Goal: Task Accomplishment & Management: Complete application form

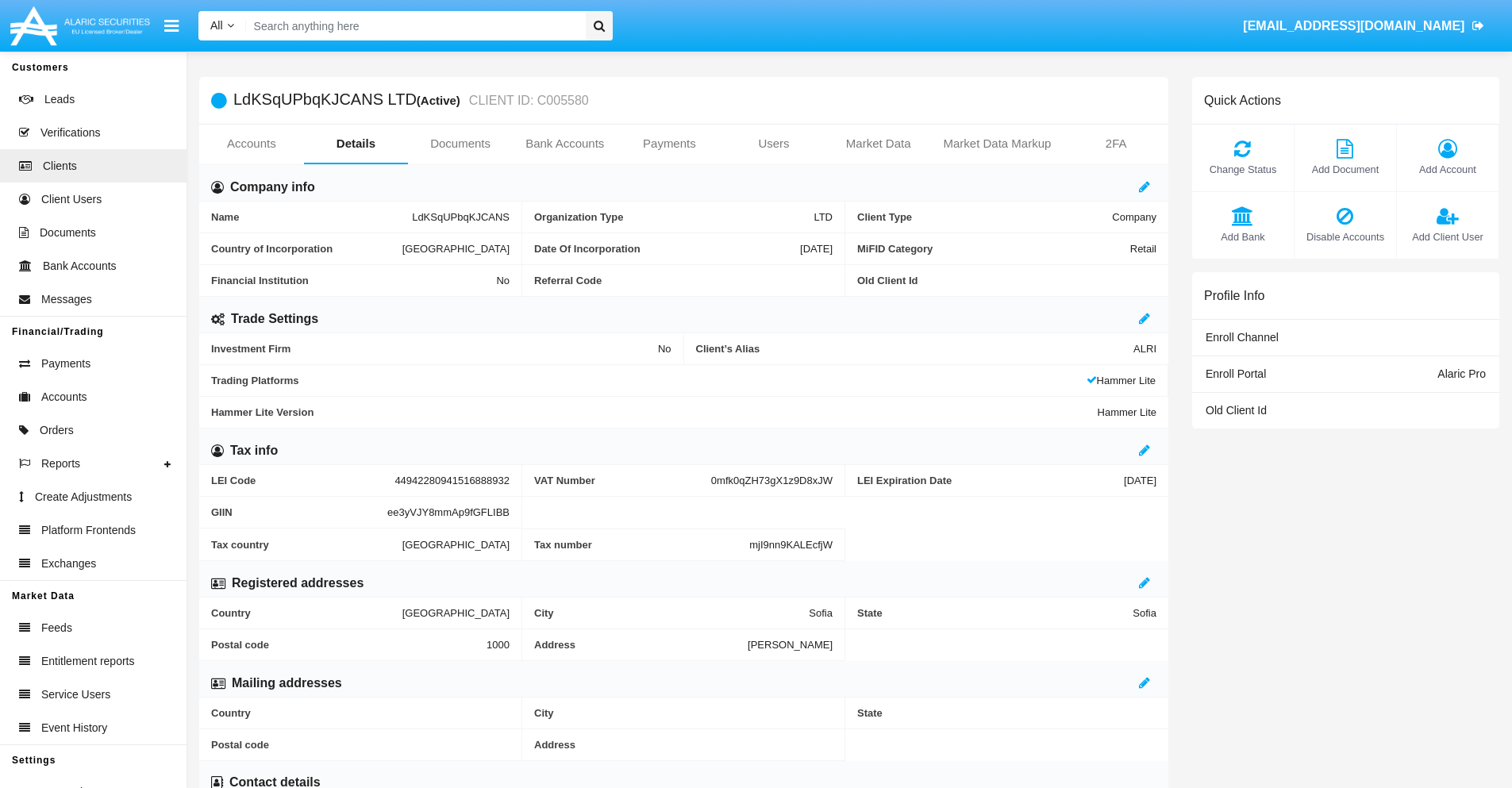
click at [774, 143] on link "Users" at bounding box center [773, 143] width 105 height 38
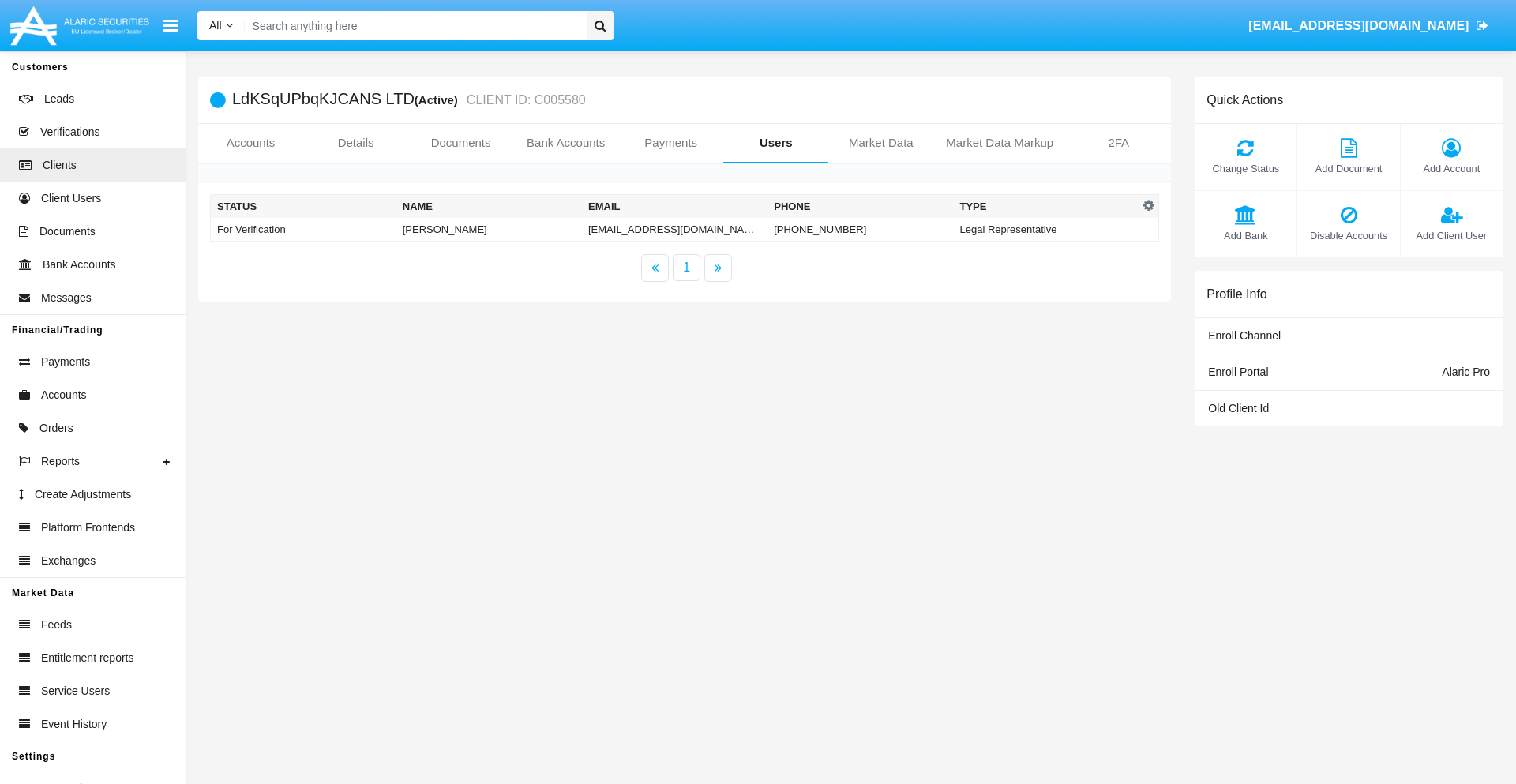
click at [675, 229] on td "[EMAIL_ADDRESS][DOMAIN_NAME]" at bounding box center [675, 229] width 185 height 23
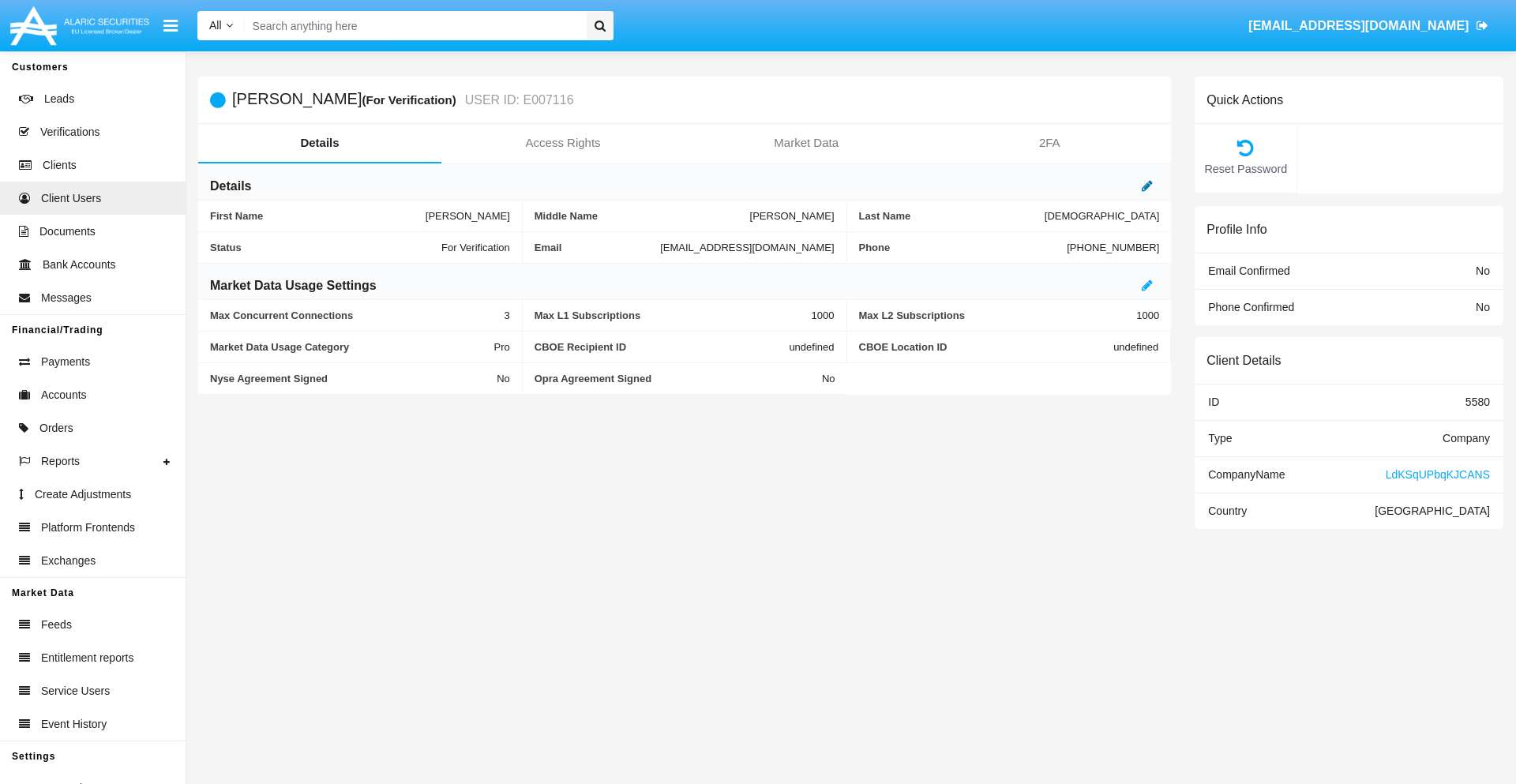
click at [1147, 185] on icon at bounding box center [1147, 185] width 11 height 13
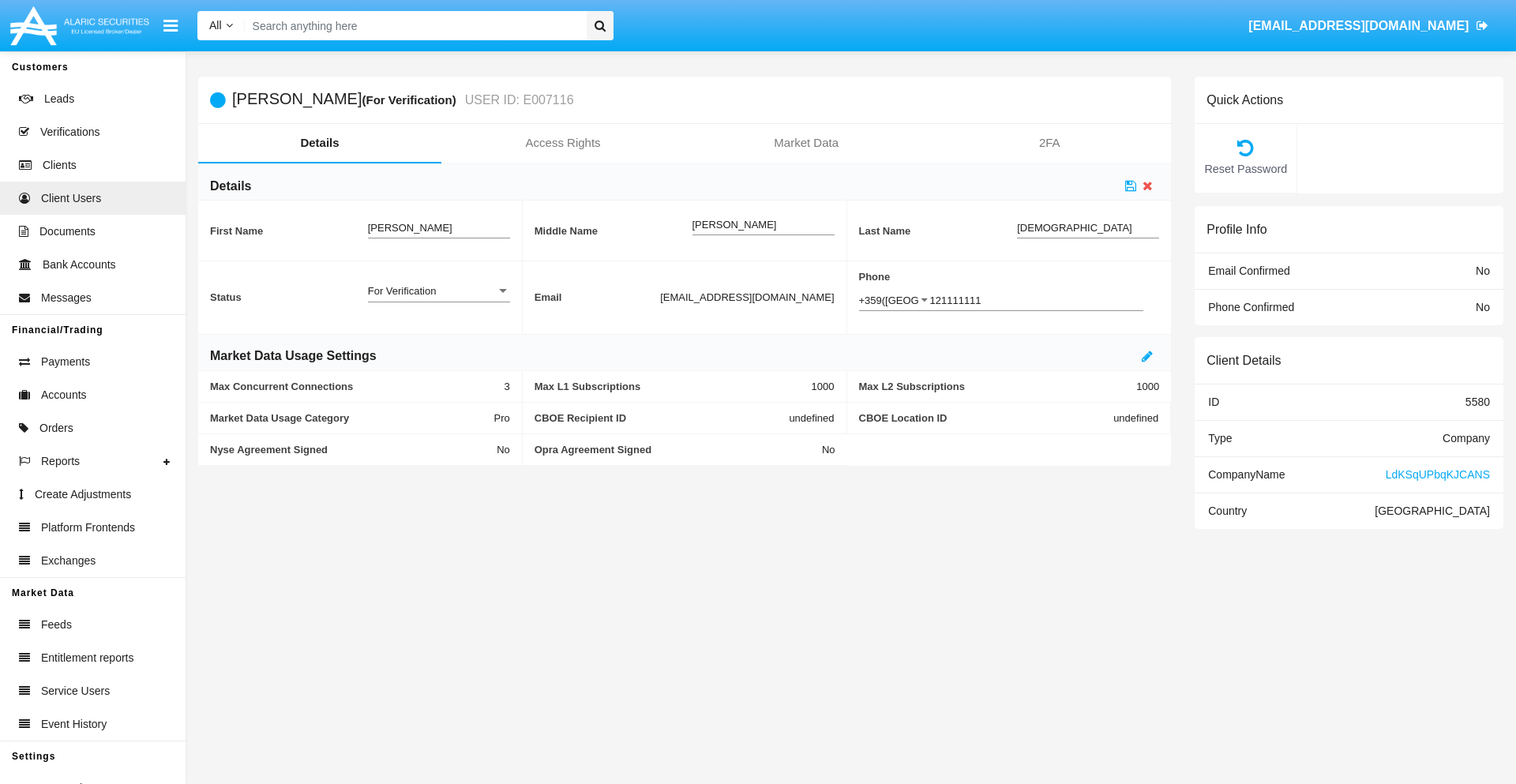
click at [438, 290] on div "For Verification" at bounding box center [431, 291] width 128 height 14
click at [438, 299] on span "Verified" at bounding box center [438, 300] width 142 height 31
click at [1131, 185] on icon at bounding box center [1131, 185] width 11 height 13
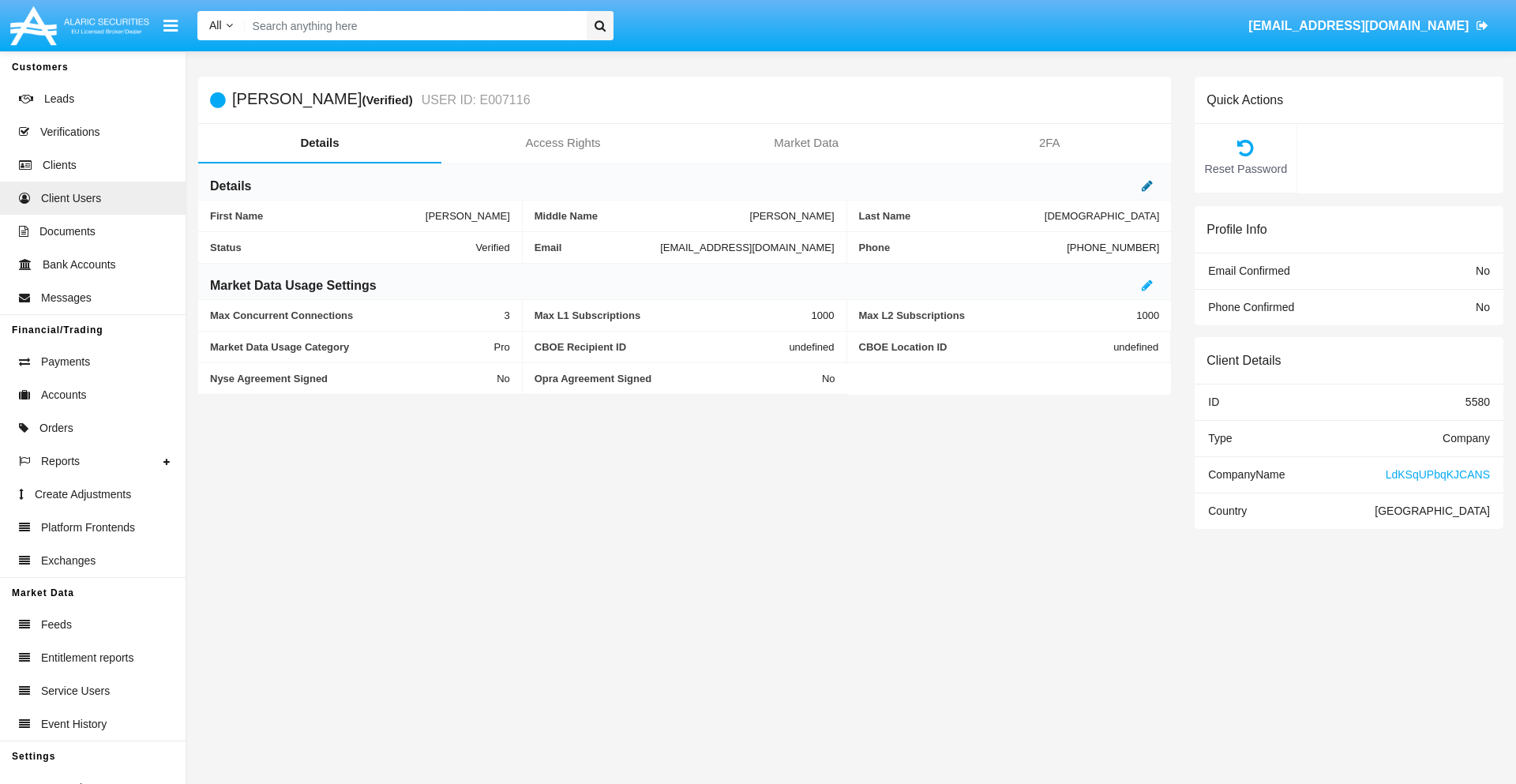
click at [1147, 185] on icon at bounding box center [1147, 185] width 11 height 13
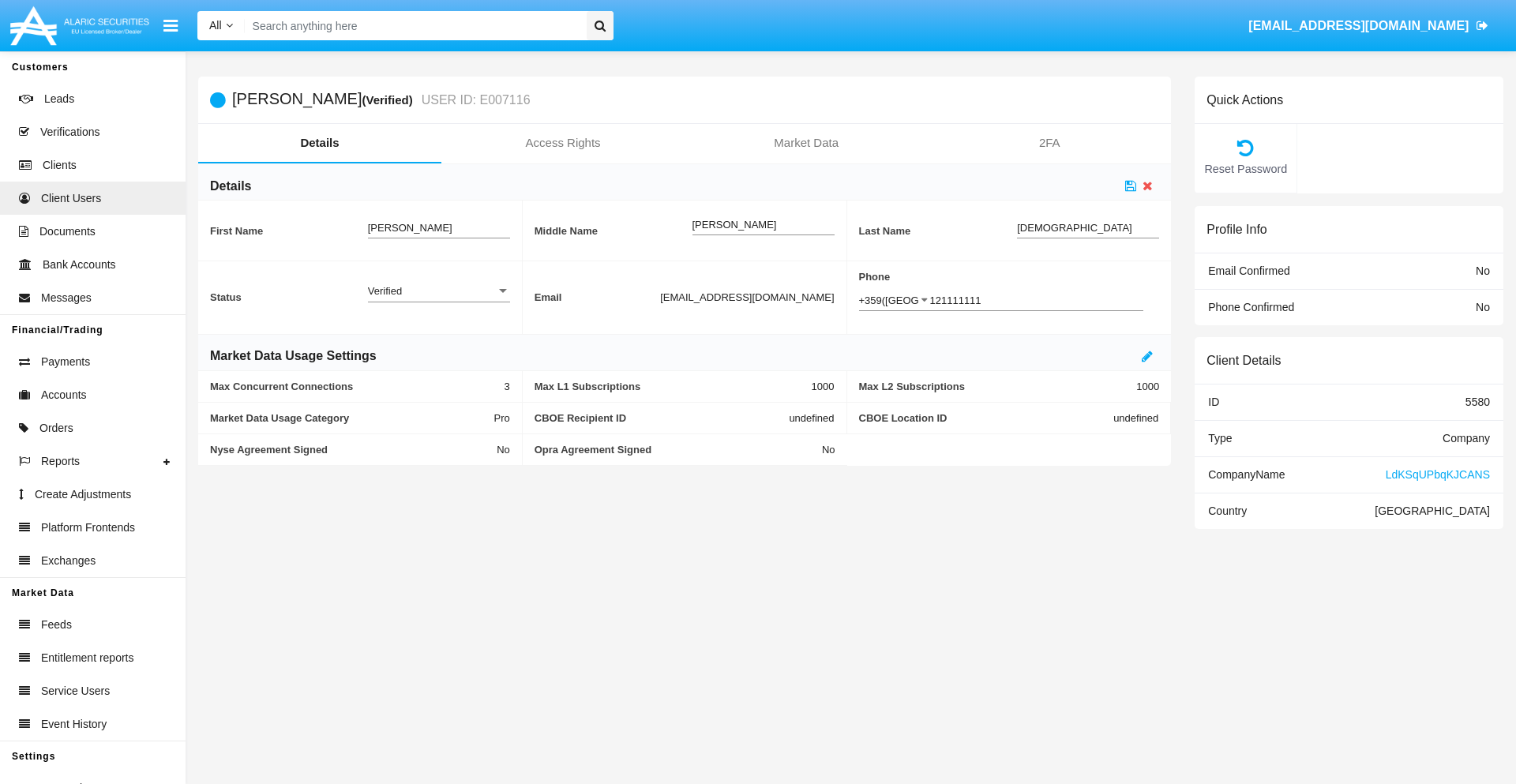
click at [438, 290] on div "Verified" at bounding box center [431, 291] width 128 height 14
click at [438, 299] on span "Active" at bounding box center [438, 300] width 142 height 31
click at [1131, 185] on icon at bounding box center [1131, 185] width 11 height 13
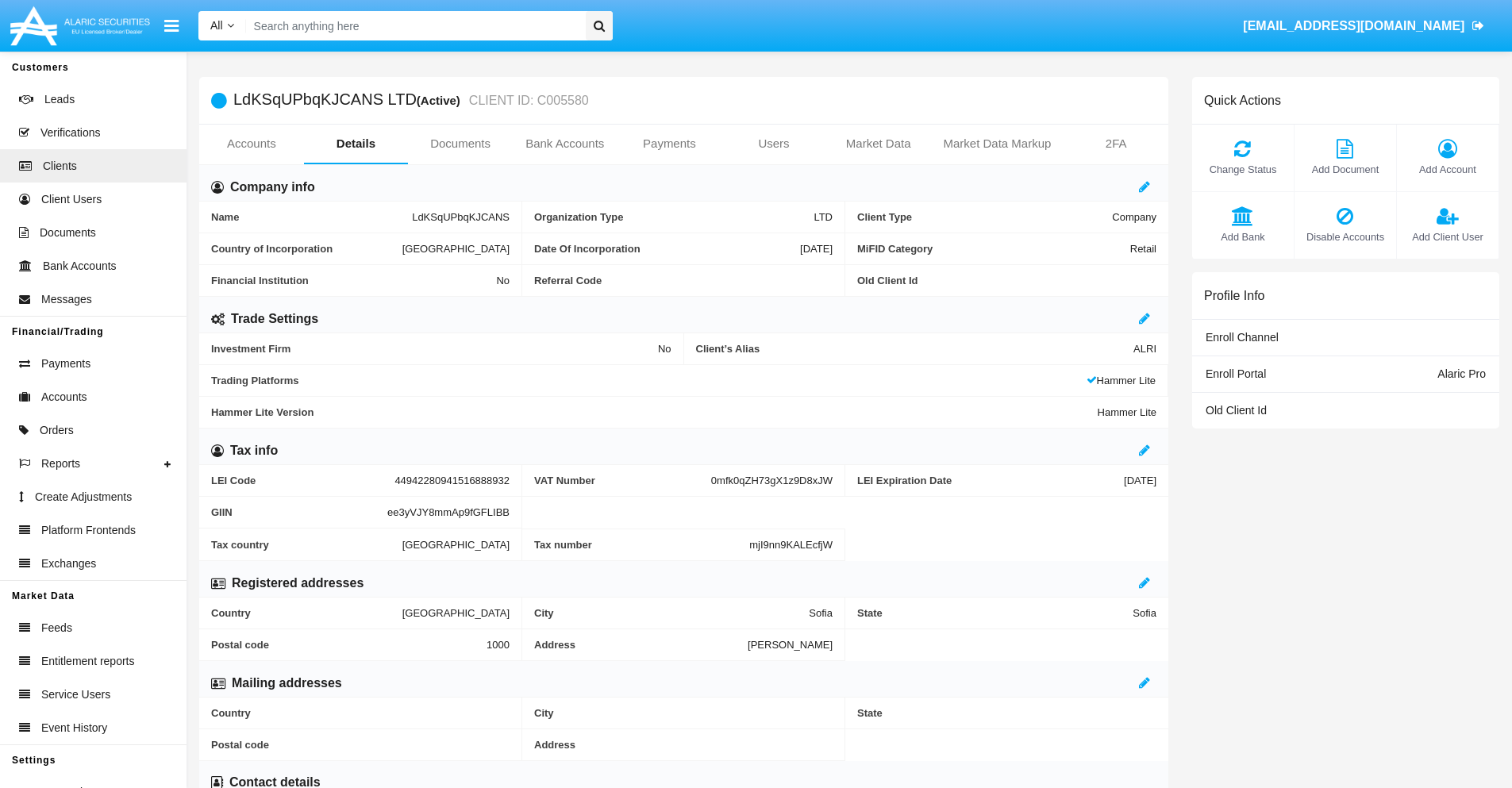
click at [1447, 236] on span "Add Client User" at bounding box center [1448, 236] width 86 height 15
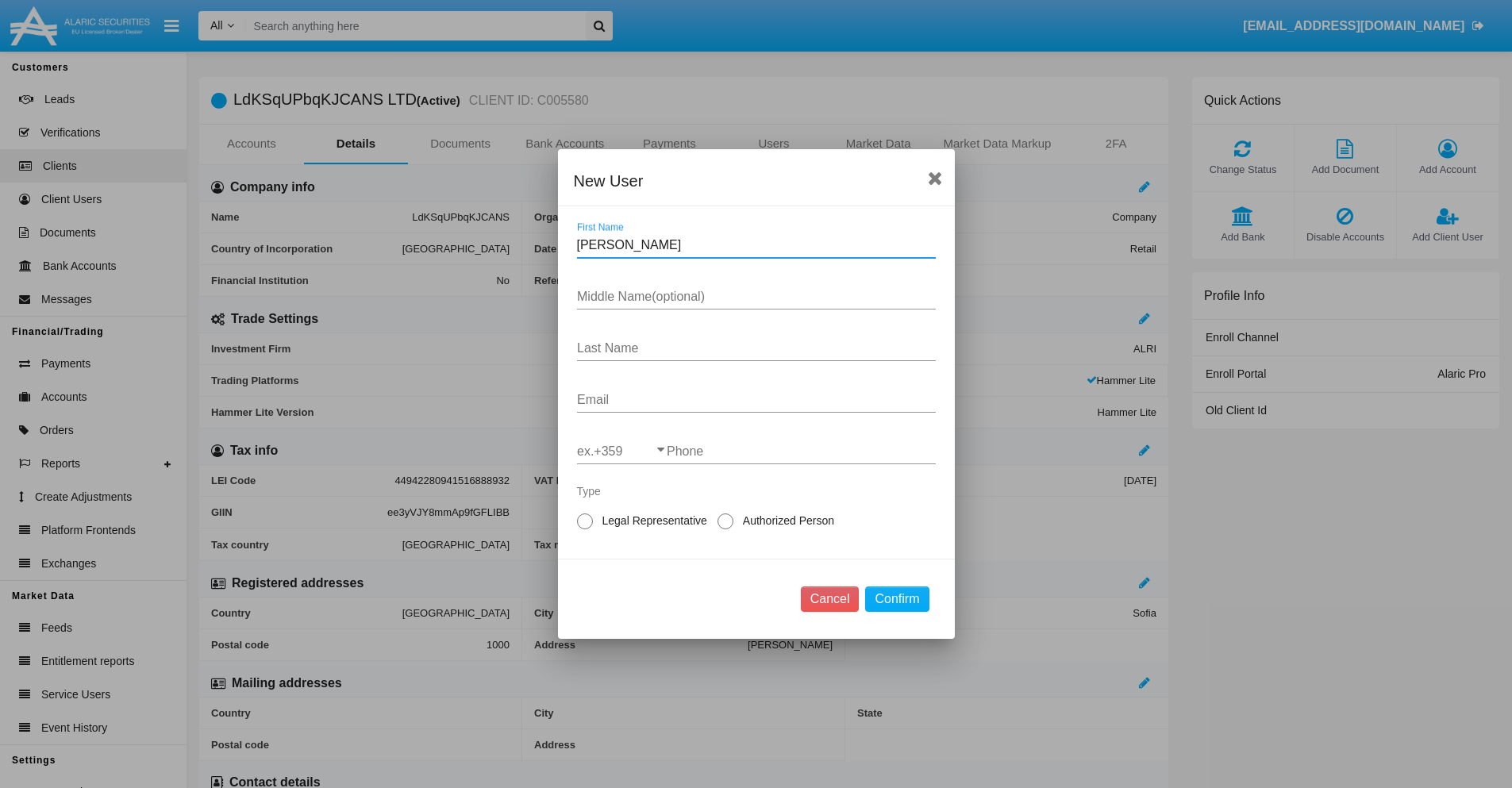
type input "Penny"
type input "Shaun"
type input "Roberts"
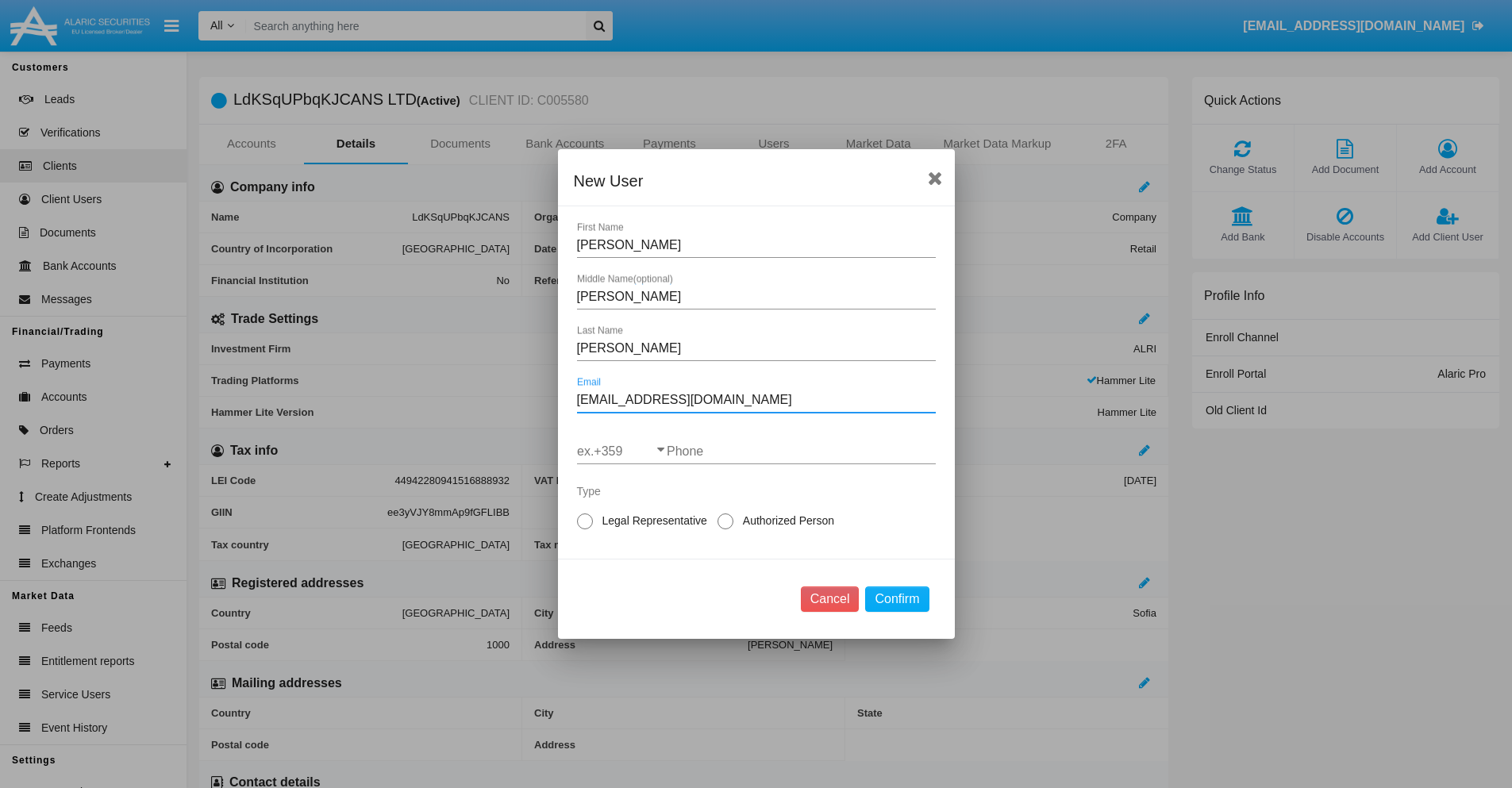
type input "[EMAIL_ADDRESS][DOMAIN_NAME]"
click at [621, 451] on input "ex.+359" at bounding box center [621, 452] width 90 height 15
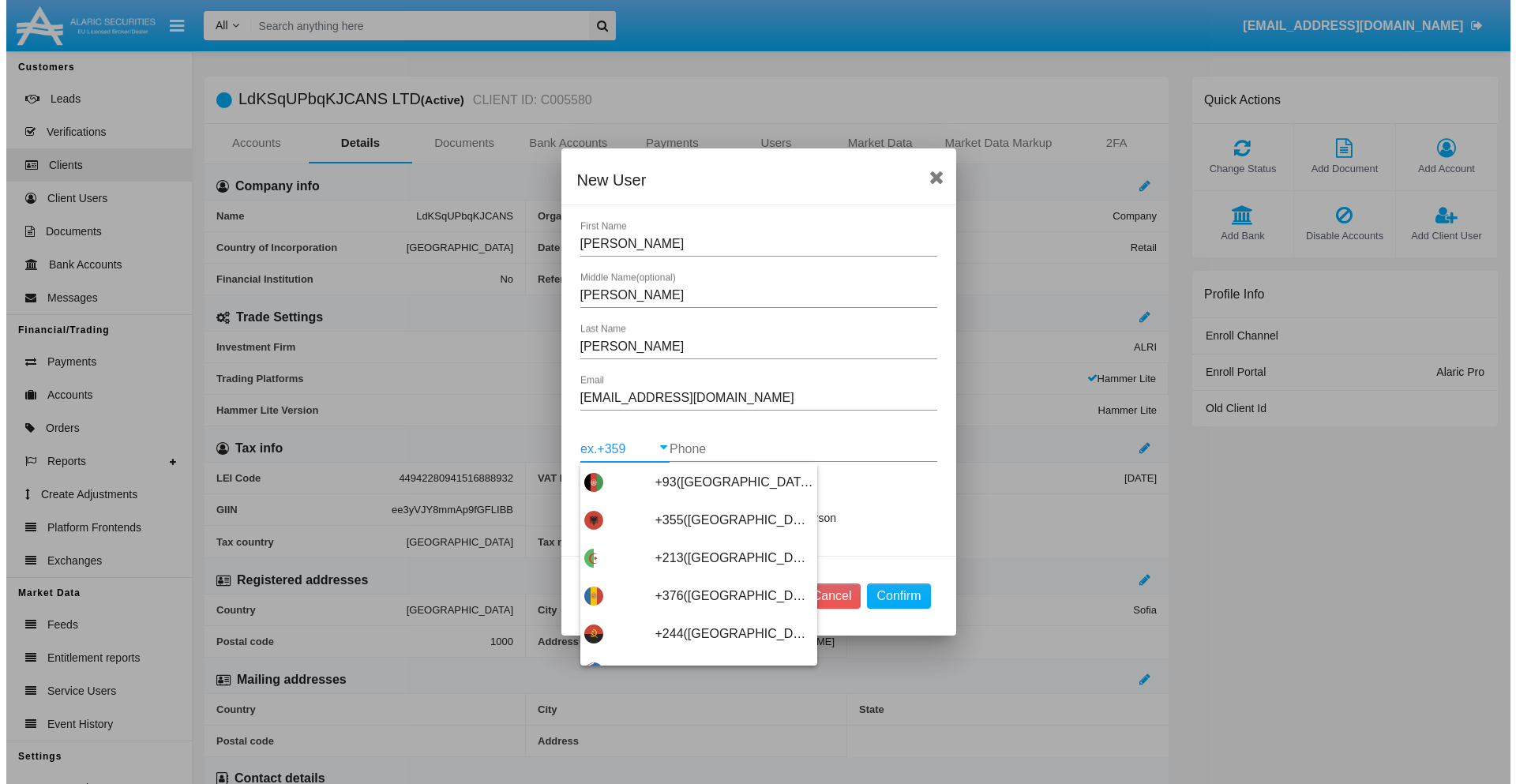
scroll to position [8398, 0]
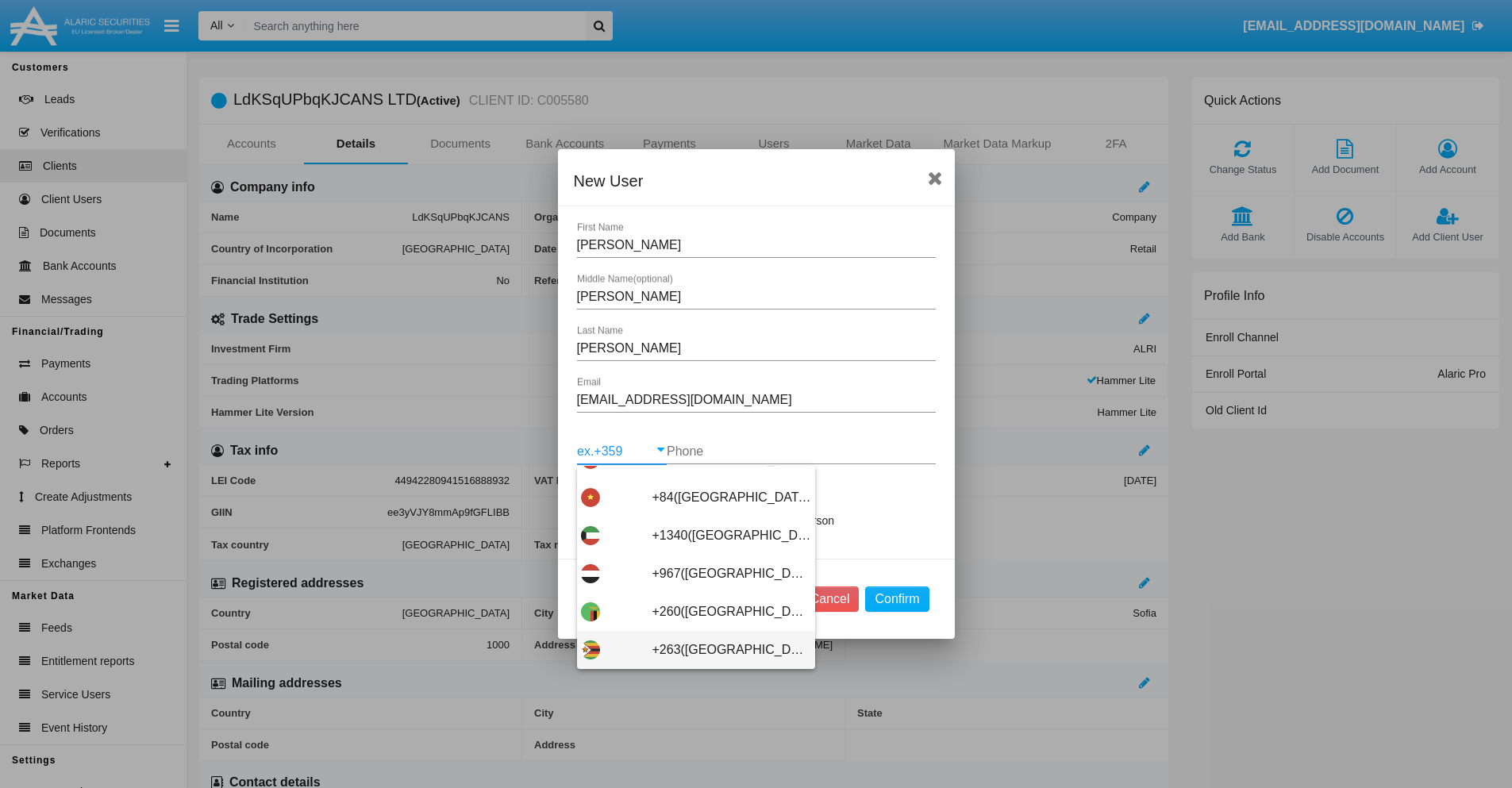
click at [690, 650] on span "+263(Zimbabwe)" at bounding box center [732, 650] width 159 height 38
type input "+263(Zimbabwe)"
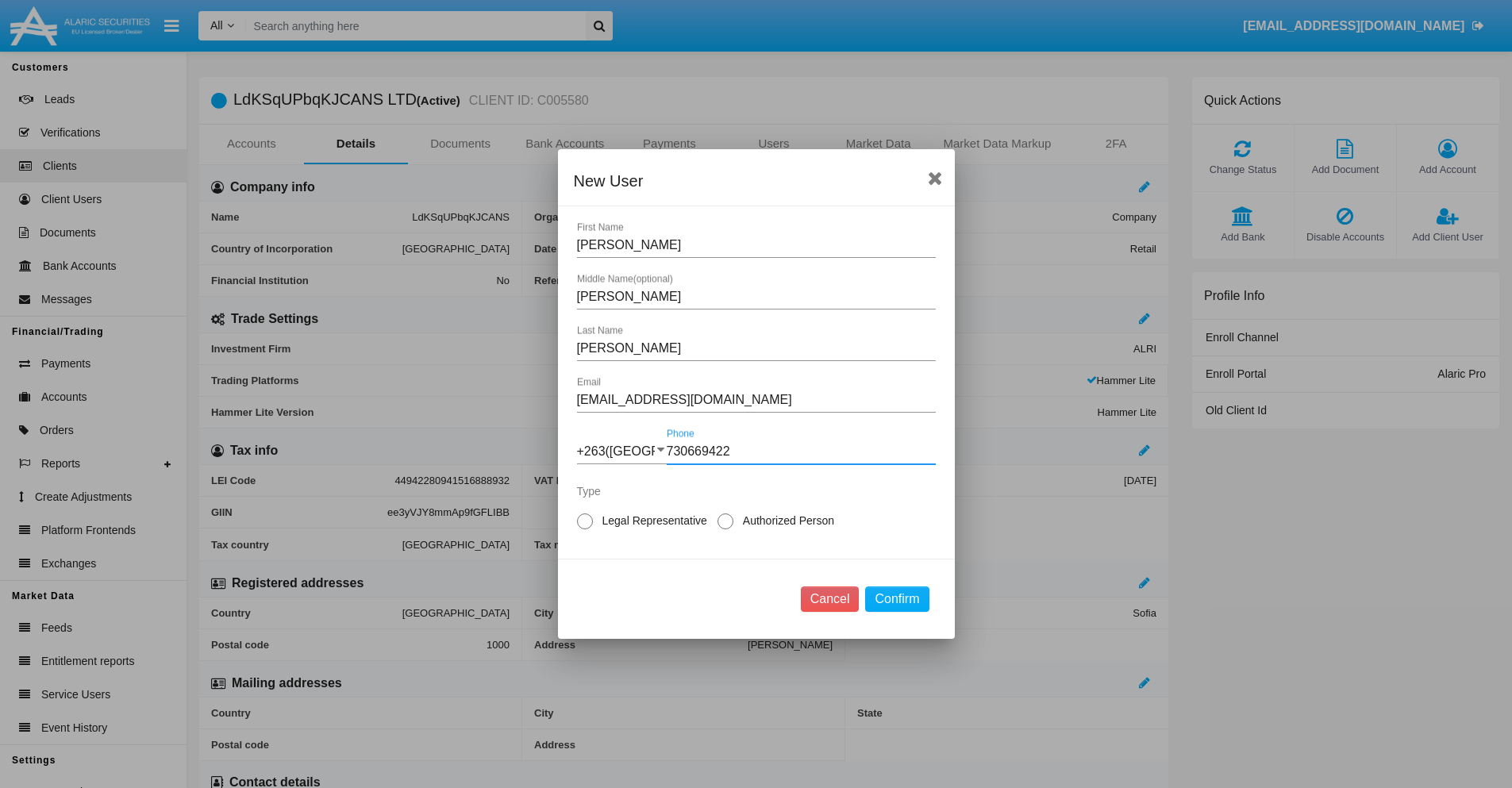
type input "730669422"
click at [785, 521] on span "Authorized Person" at bounding box center [785, 521] width 105 height 17
click at [725, 529] on input "Authorized Person" at bounding box center [724, 529] width 1 height 1
radio input "true"
click at [897, 599] on button "Confirm" at bounding box center [897, 598] width 63 height 25
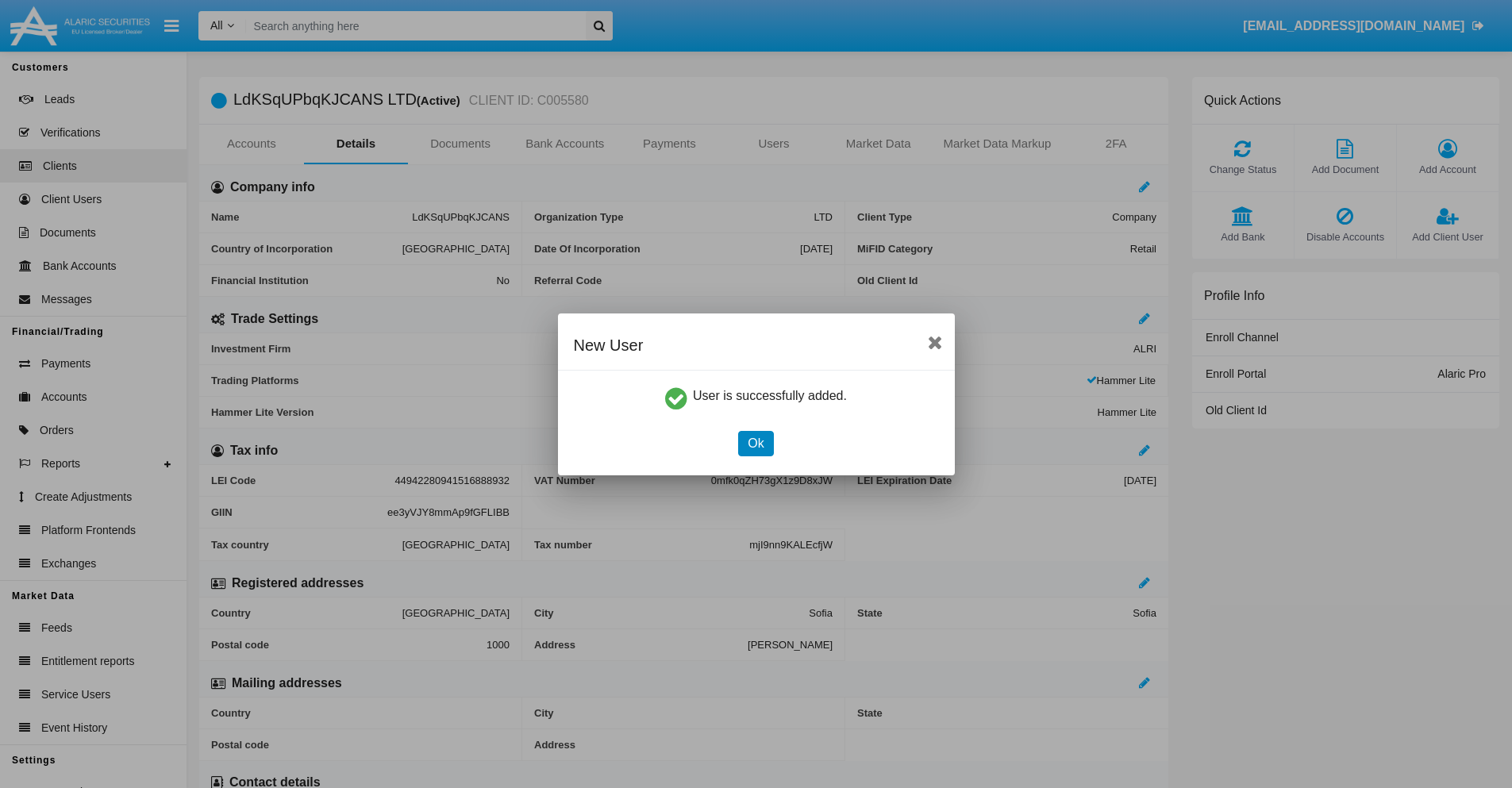
click at [756, 443] on button "Ok" at bounding box center [755, 443] width 35 height 25
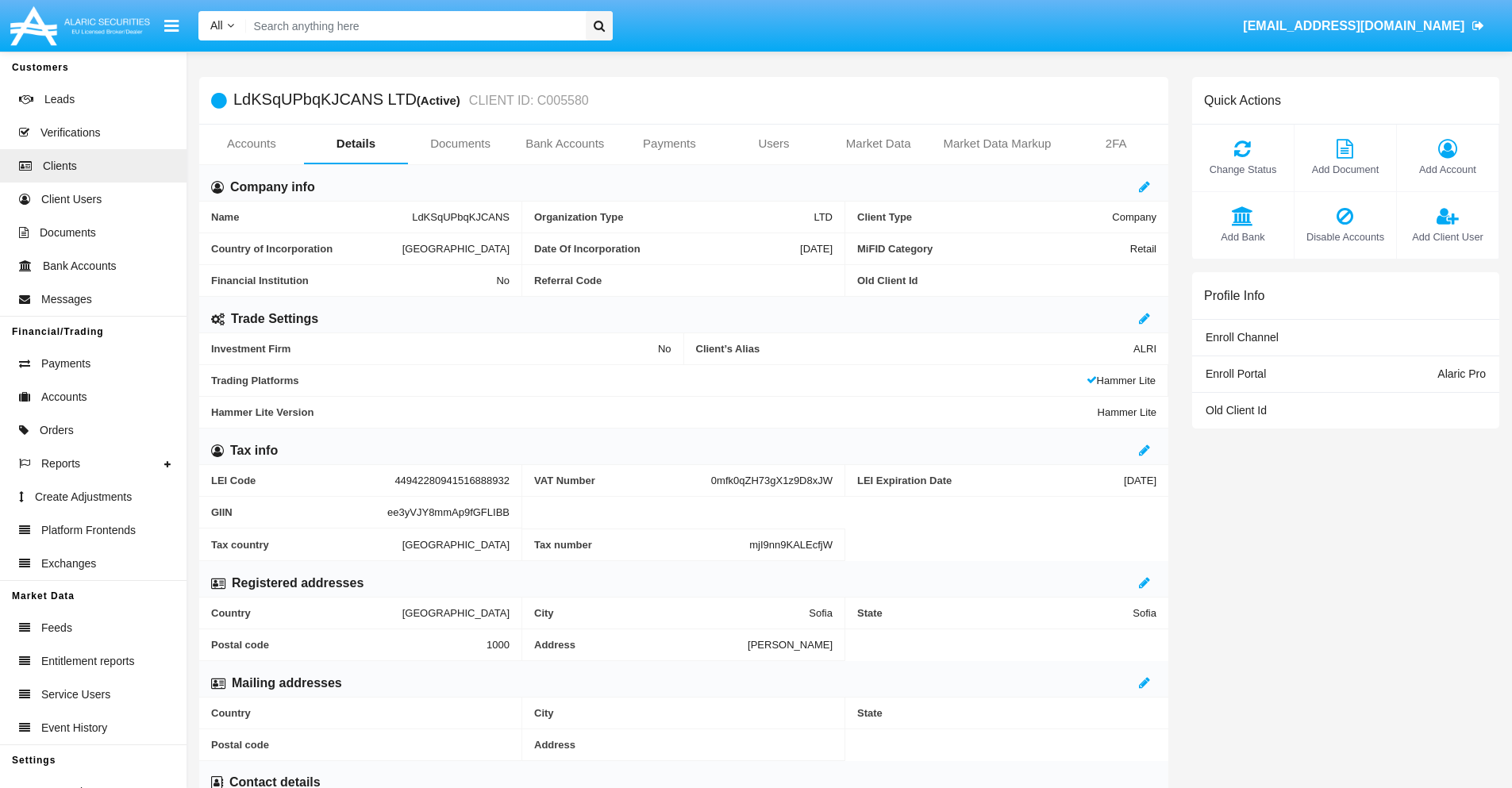
click at [1447, 236] on span "Add Client User" at bounding box center [1448, 236] width 86 height 15
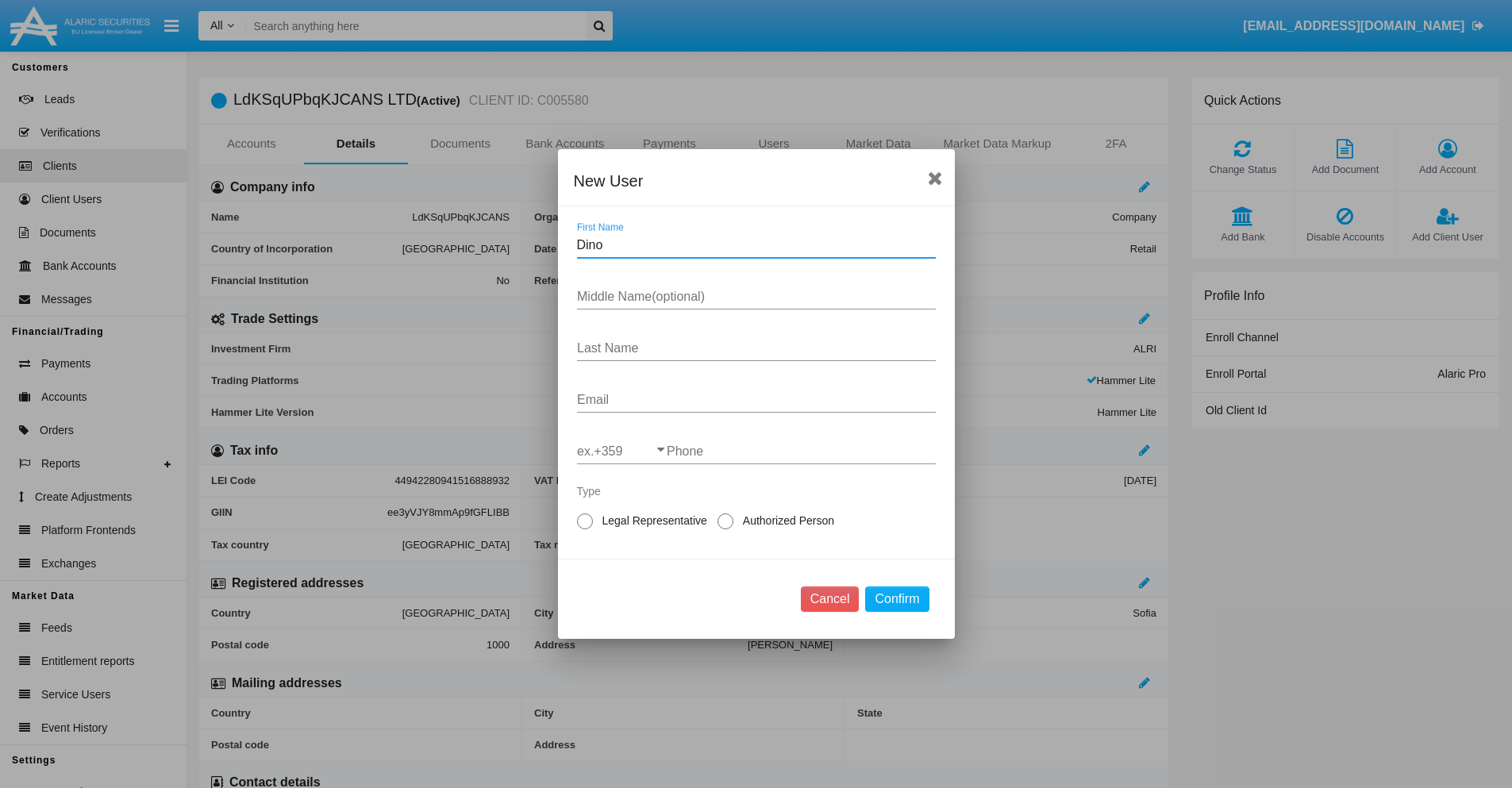
type input "Dino"
type input "Kelly"
type input "Brakus"
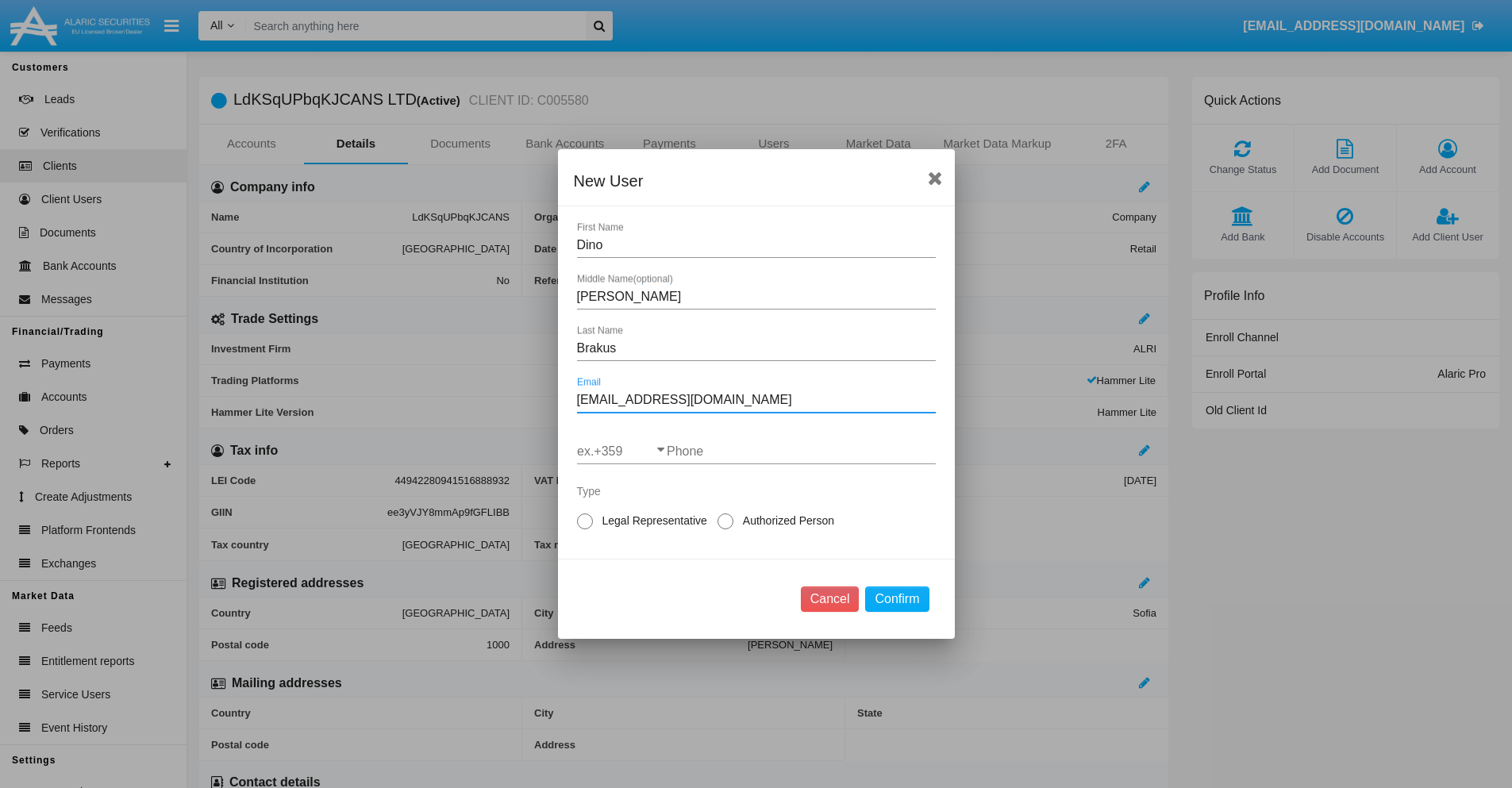
type input "[EMAIL_ADDRESS][DOMAIN_NAME]"
click at [621, 451] on input "ex.+359" at bounding box center [621, 452] width 90 height 15
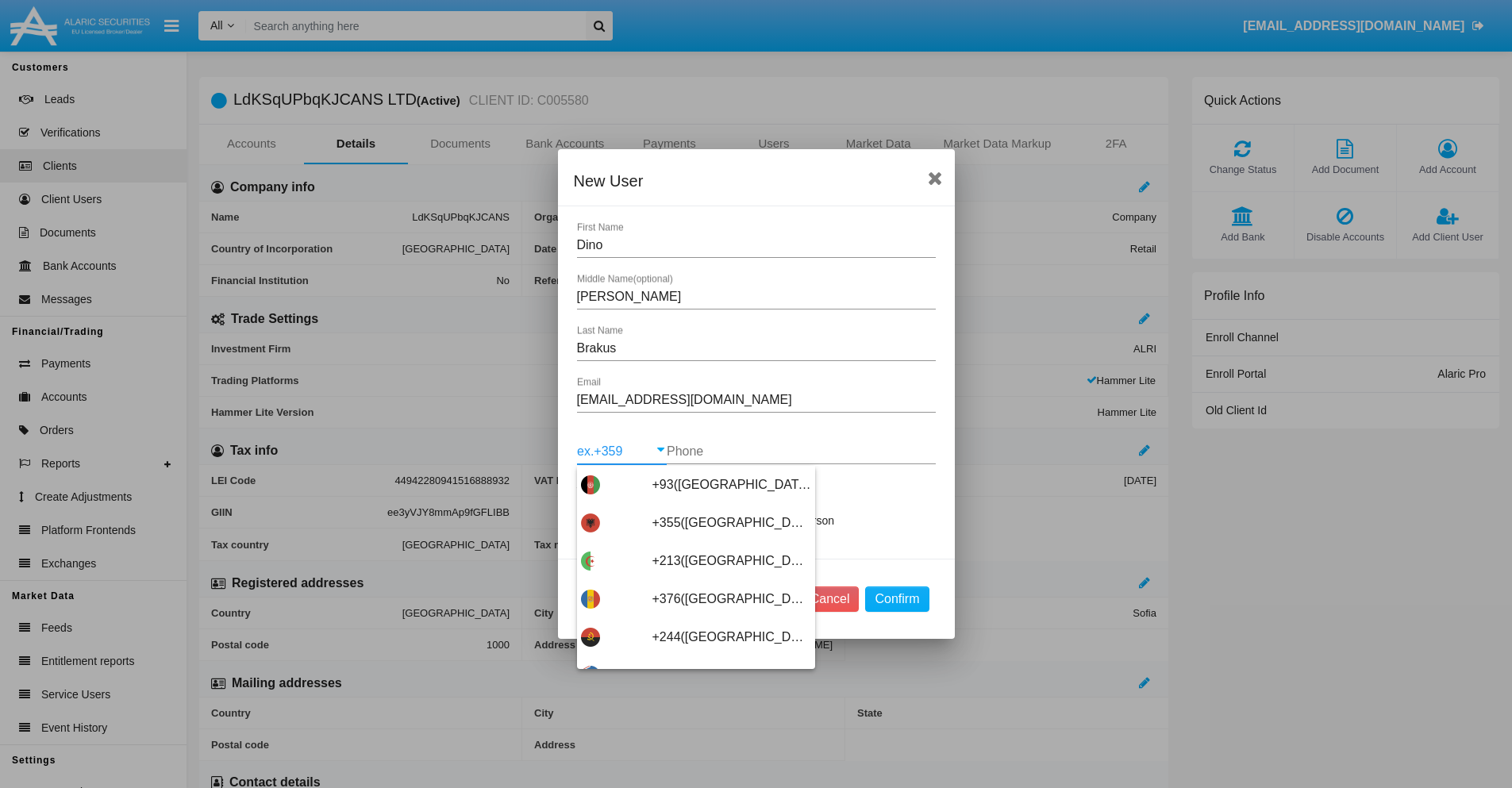
type input "+263(Zimbabwe)"
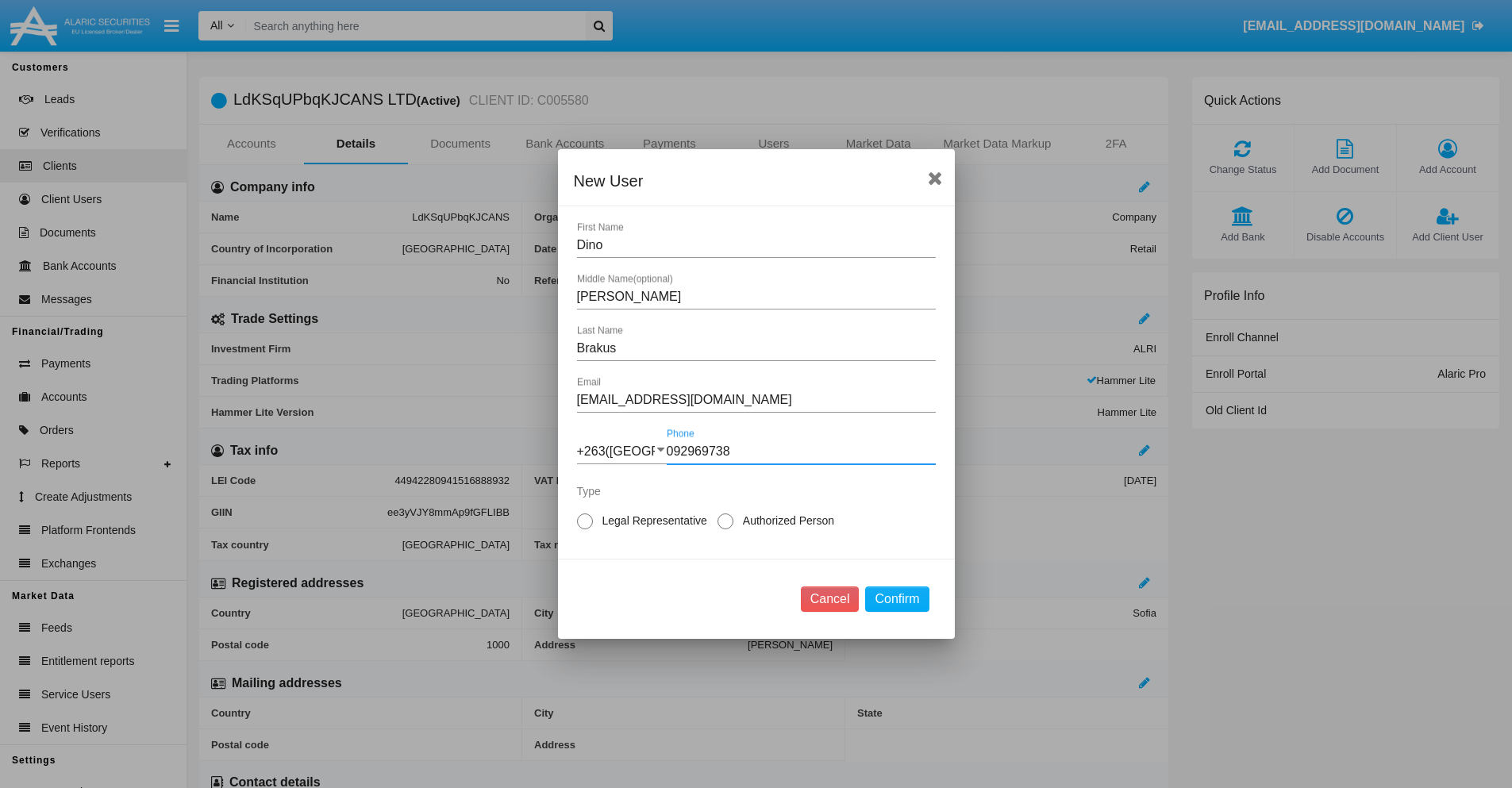
type input "092969738"
click at [651, 521] on span "Legal Representative" at bounding box center [652, 521] width 118 height 17
click at [585, 529] on input "Legal Representative" at bounding box center [584, 529] width 1 height 1
radio input "true"
click at [897, 599] on button "Confirm" at bounding box center [897, 598] width 63 height 25
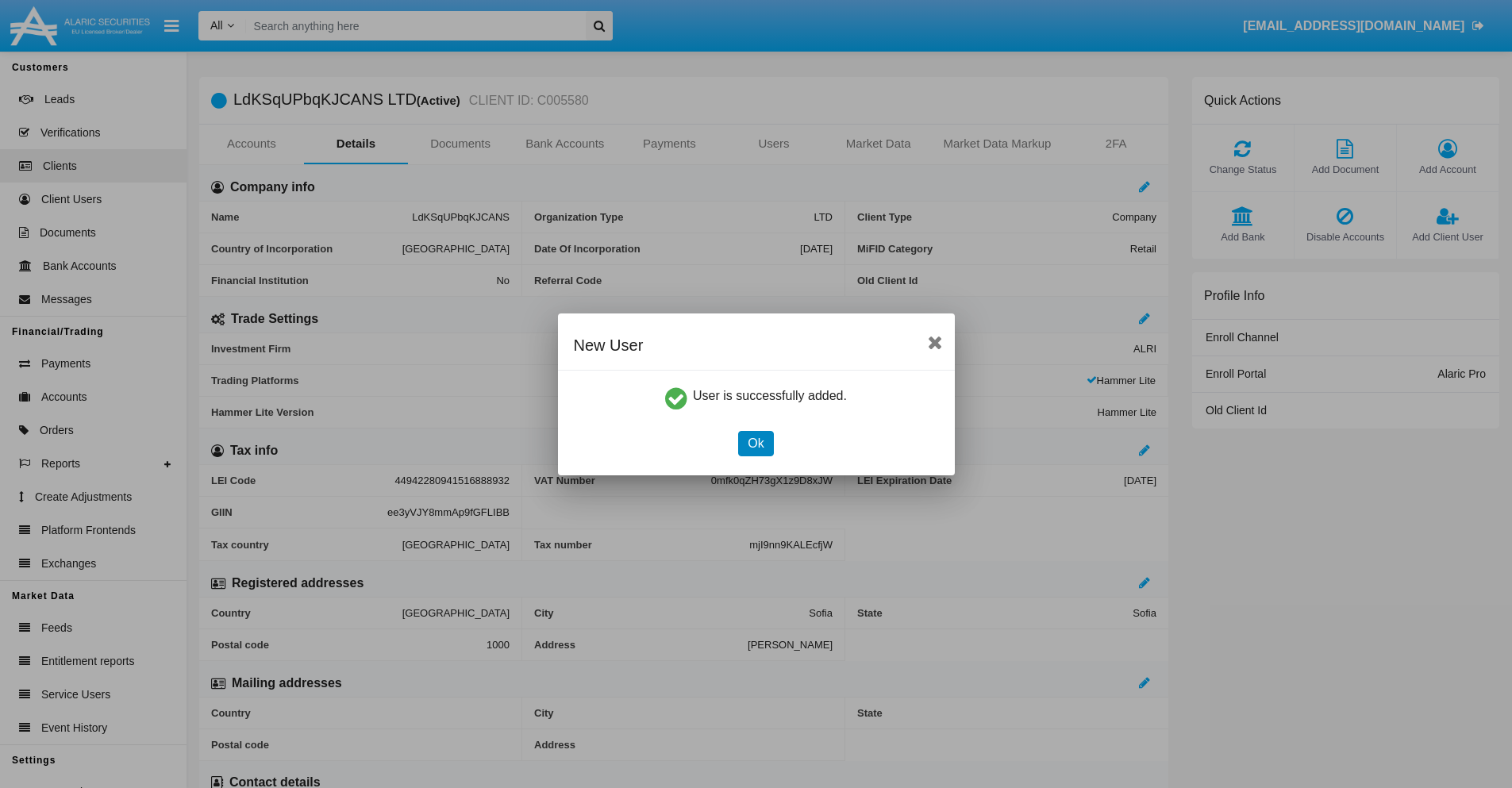
click at [756, 443] on button "Ok" at bounding box center [755, 443] width 35 height 25
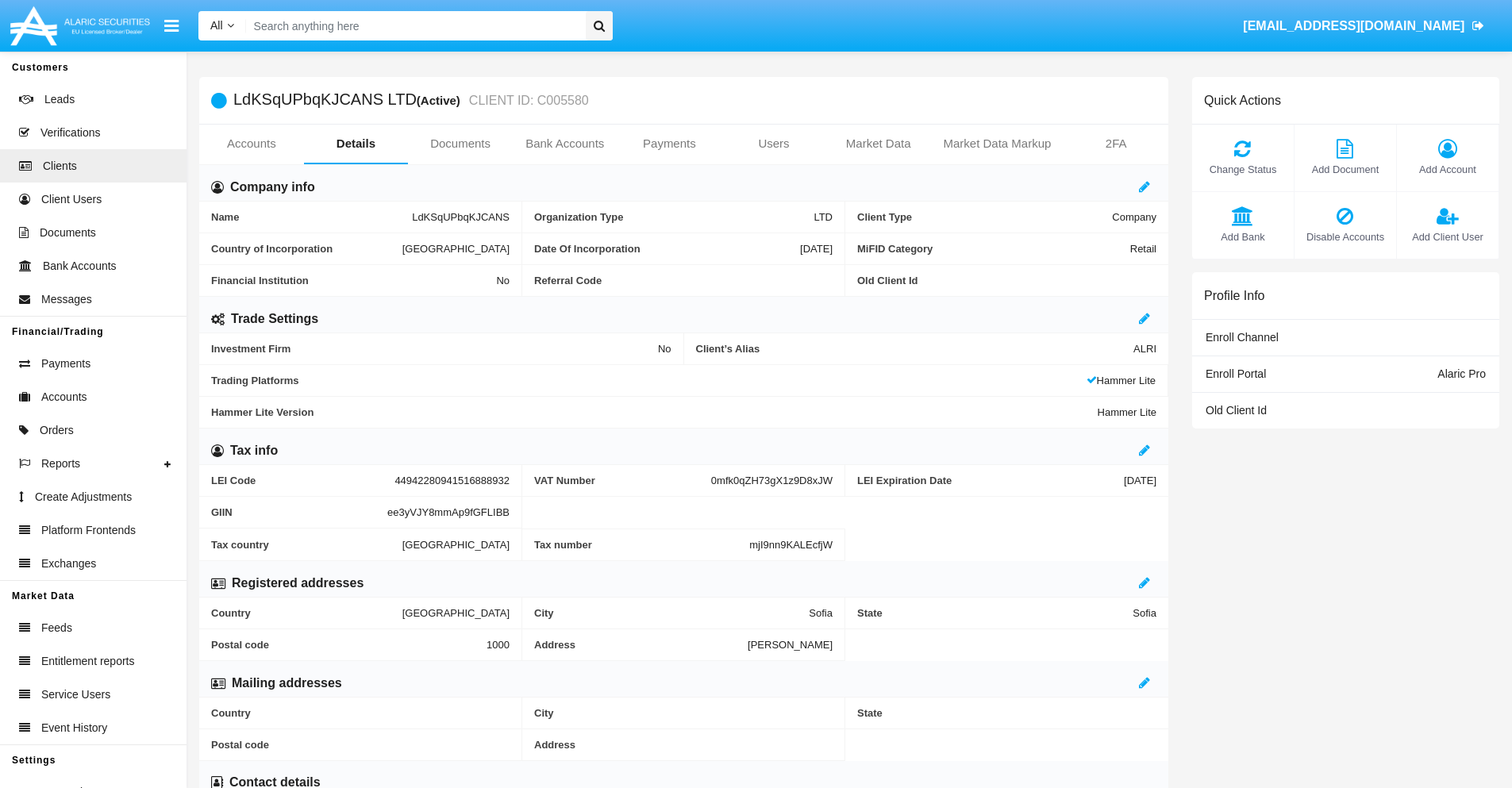
click at [774, 143] on link "Users" at bounding box center [773, 143] width 105 height 38
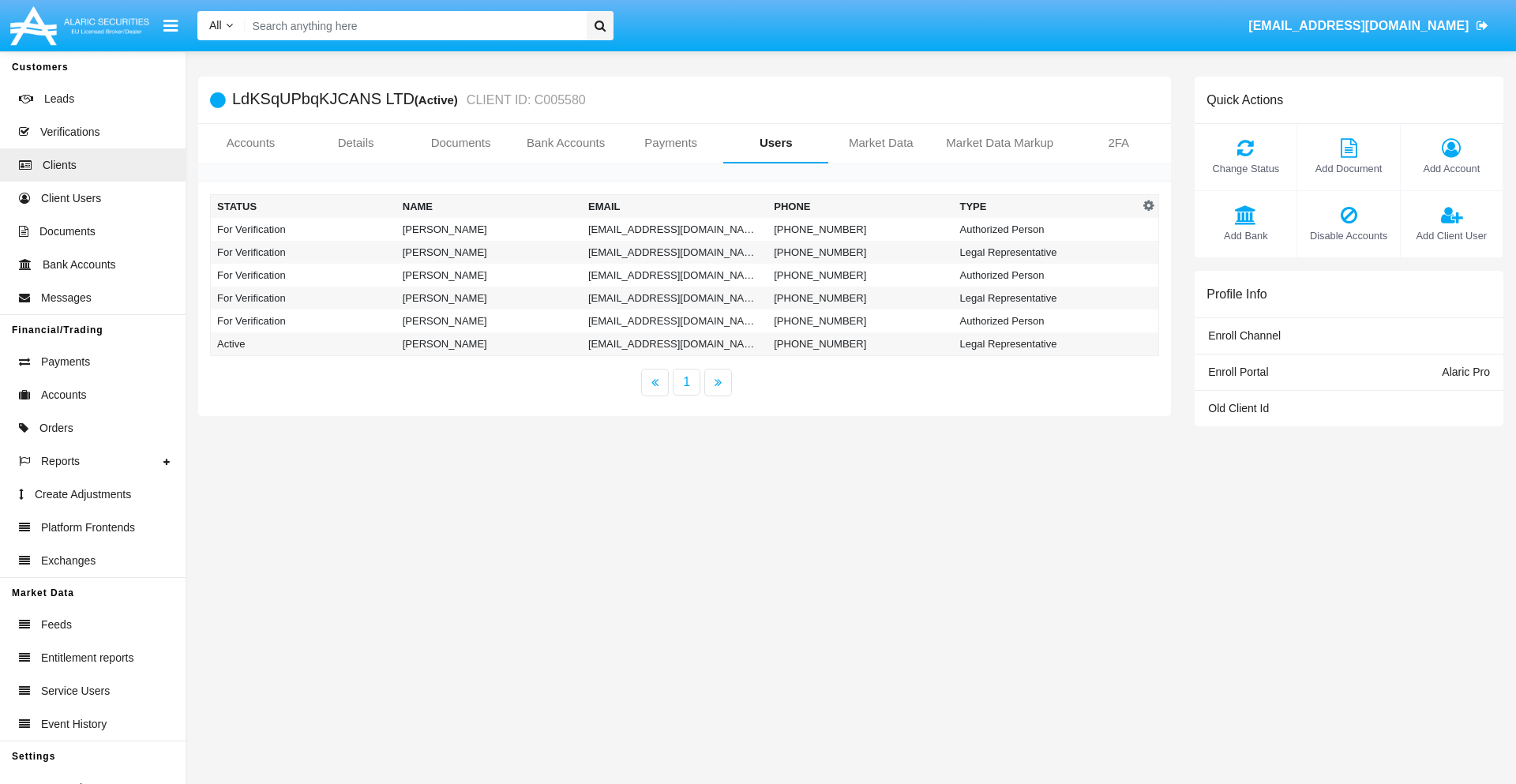
click at [675, 229] on td "[EMAIL_ADDRESS][DOMAIN_NAME]" at bounding box center [675, 229] width 185 height 23
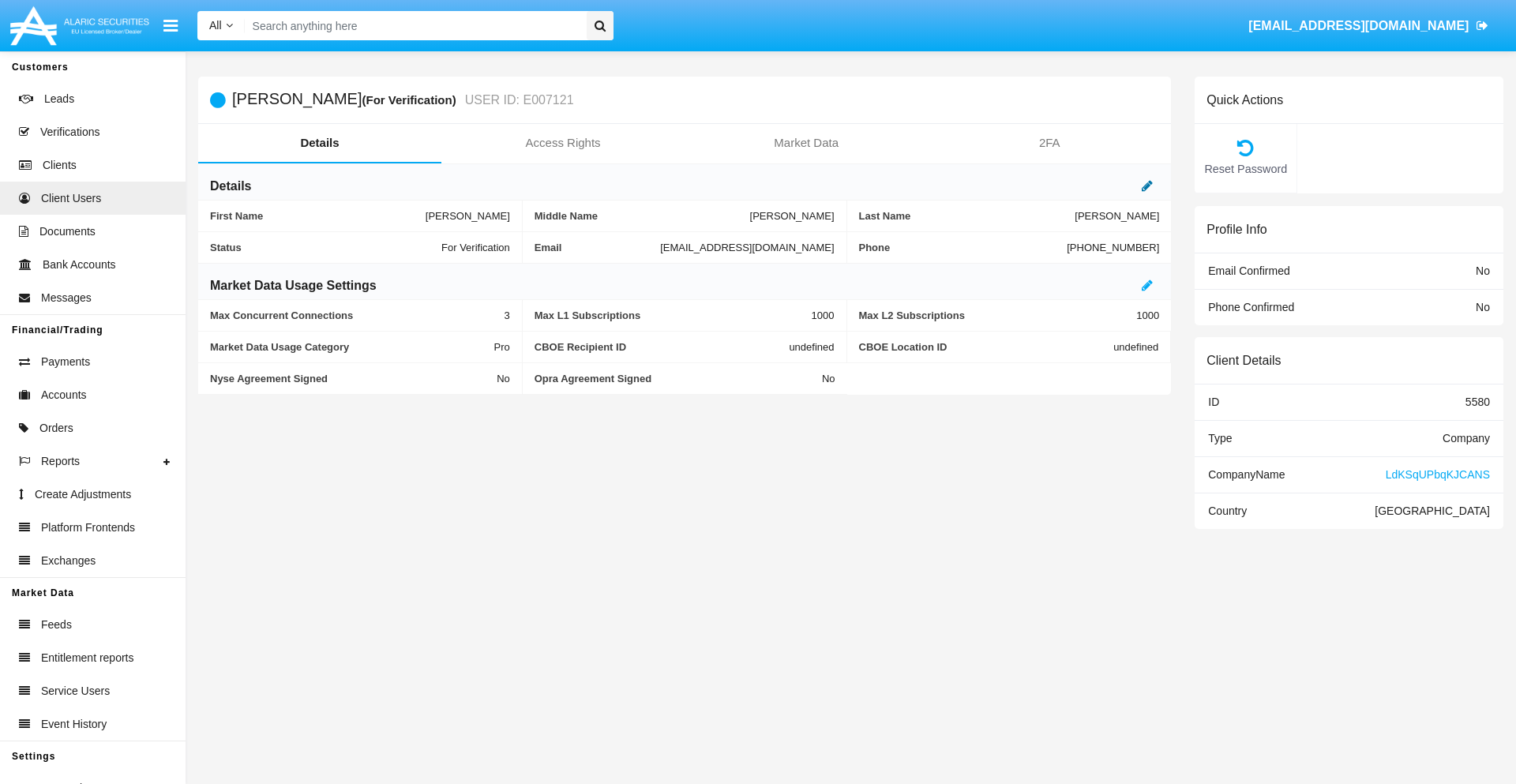
click at [1147, 185] on icon at bounding box center [1147, 185] width 11 height 13
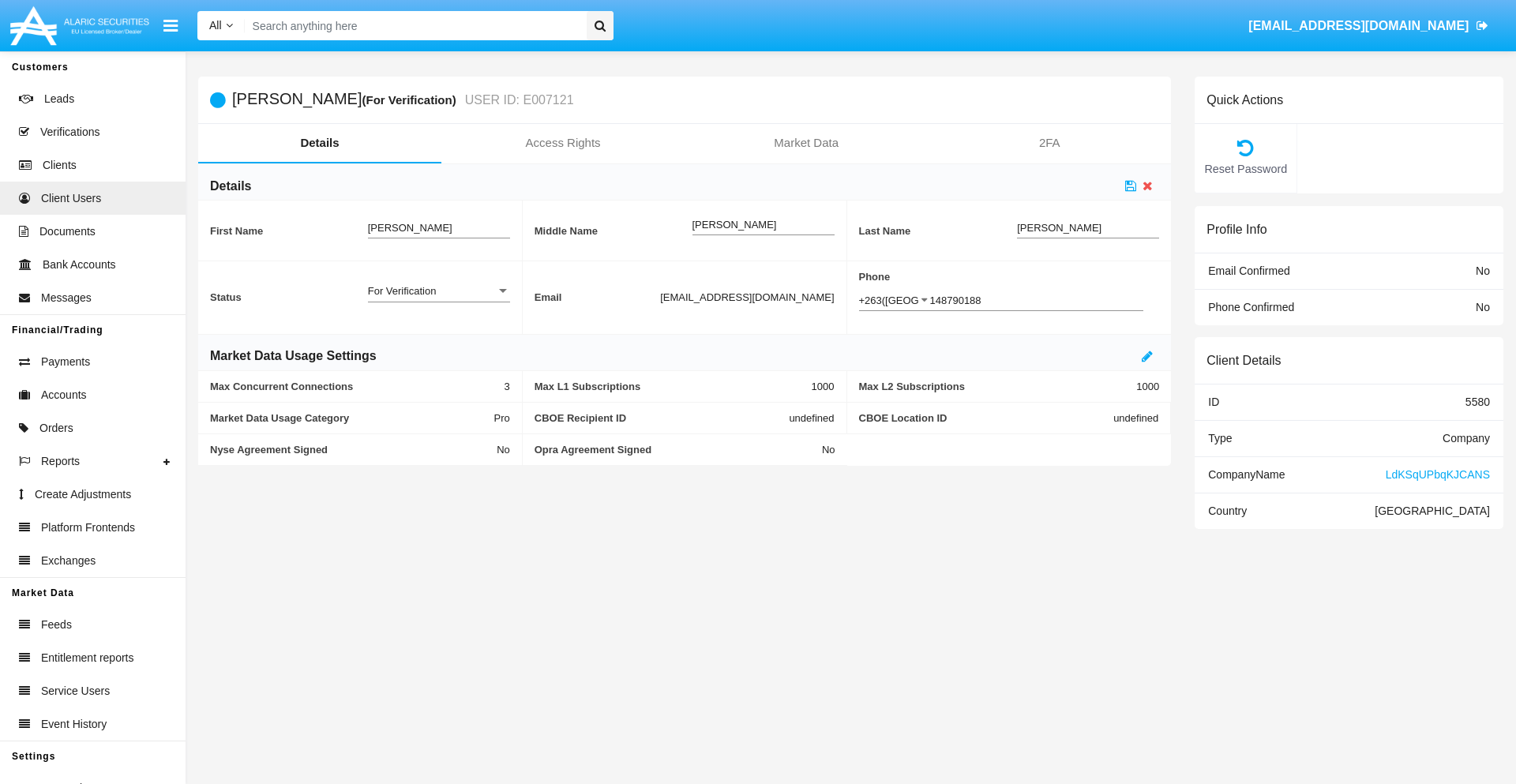
click at [438, 290] on div "For Verification" at bounding box center [431, 291] width 128 height 14
click at [438, 299] on span "Verified" at bounding box center [438, 300] width 142 height 31
click at [1131, 185] on icon at bounding box center [1131, 185] width 11 height 13
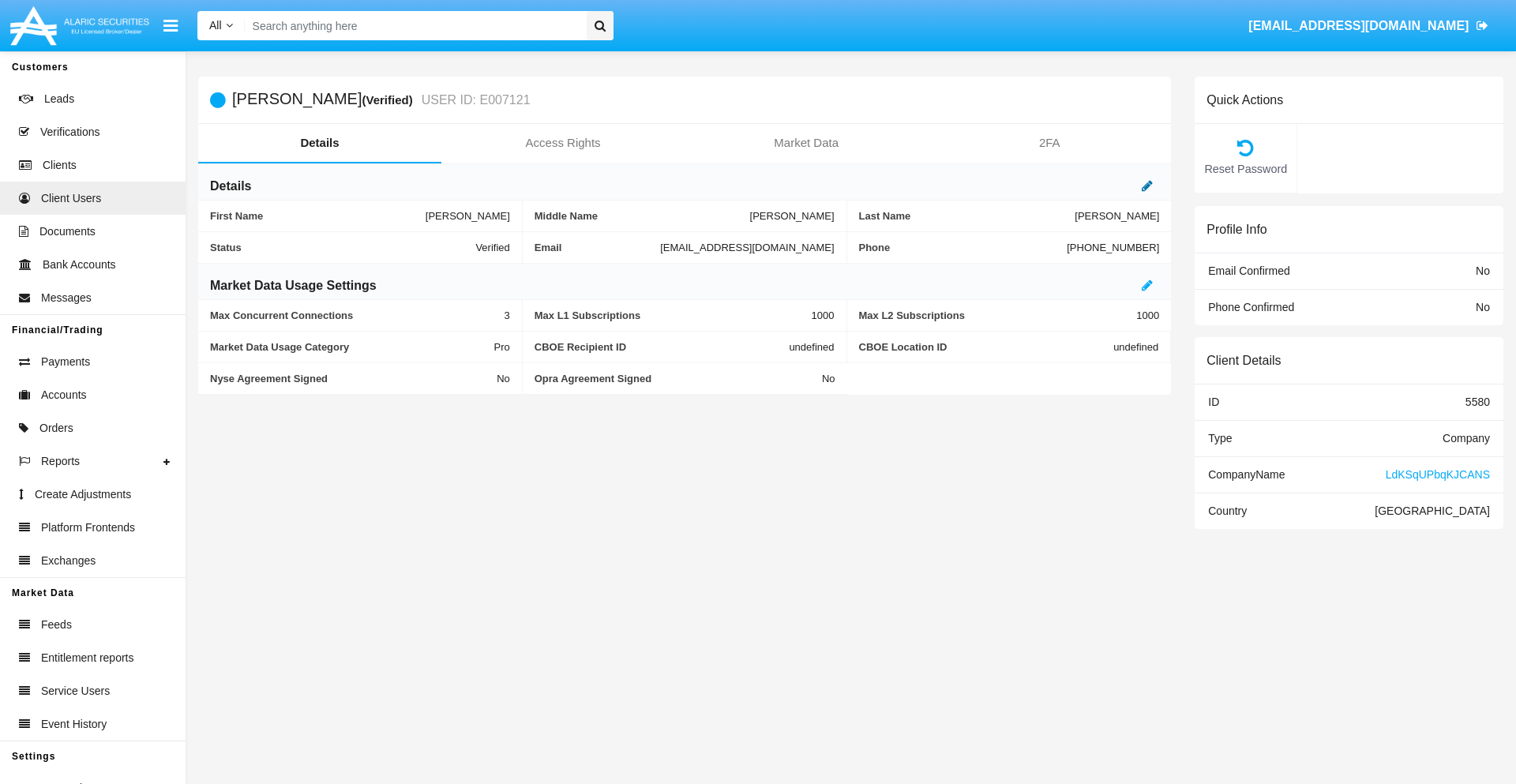
click at [1147, 185] on icon at bounding box center [1147, 185] width 11 height 13
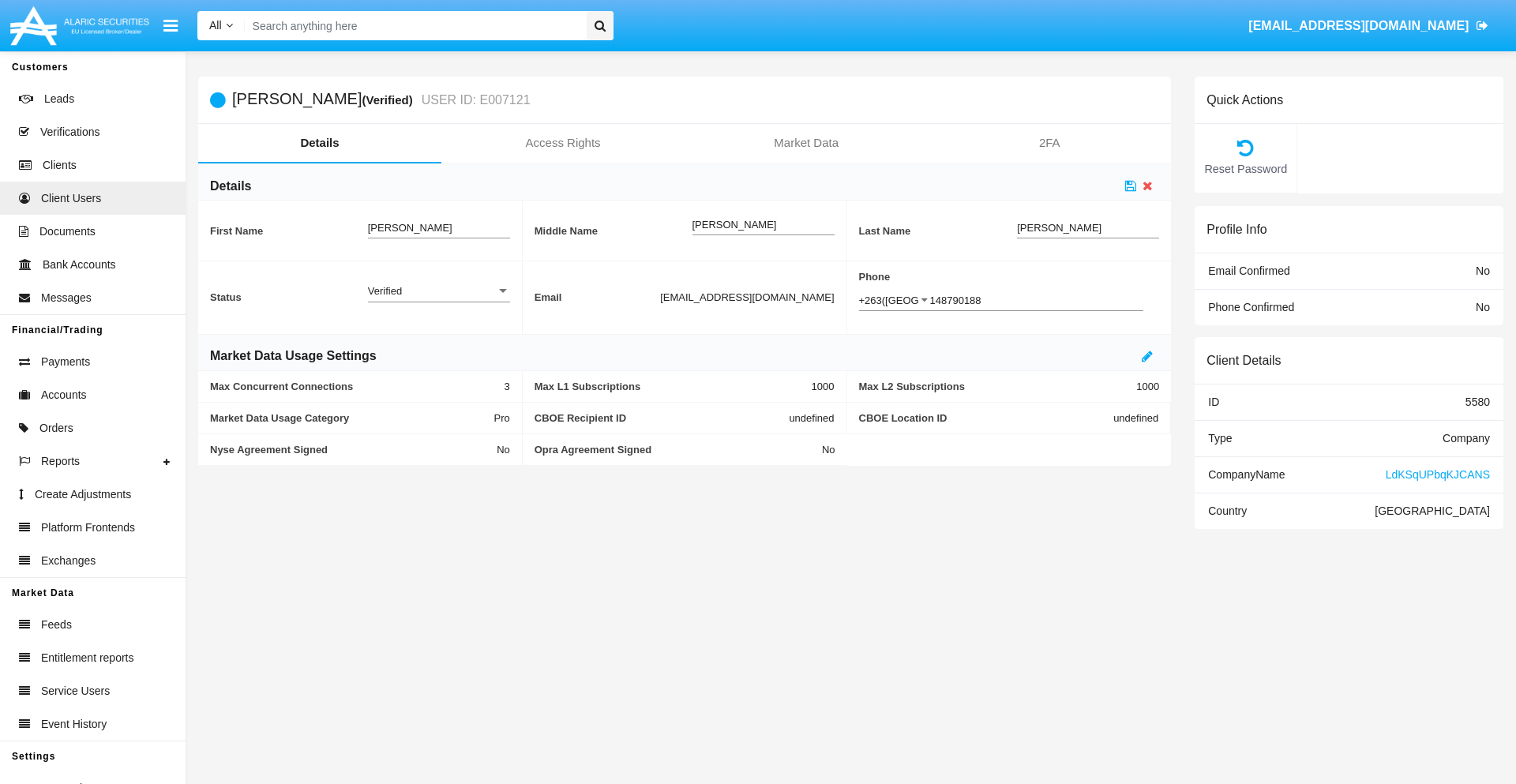
click at [438, 290] on div "Verified" at bounding box center [431, 291] width 128 height 14
click at [438, 299] on span "Active" at bounding box center [438, 300] width 142 height 31
click at [1131, 185] on icon at bounding box center [1131, 185] width 11 height 13
